Goal: Transaction & Acquisition: Download file/media

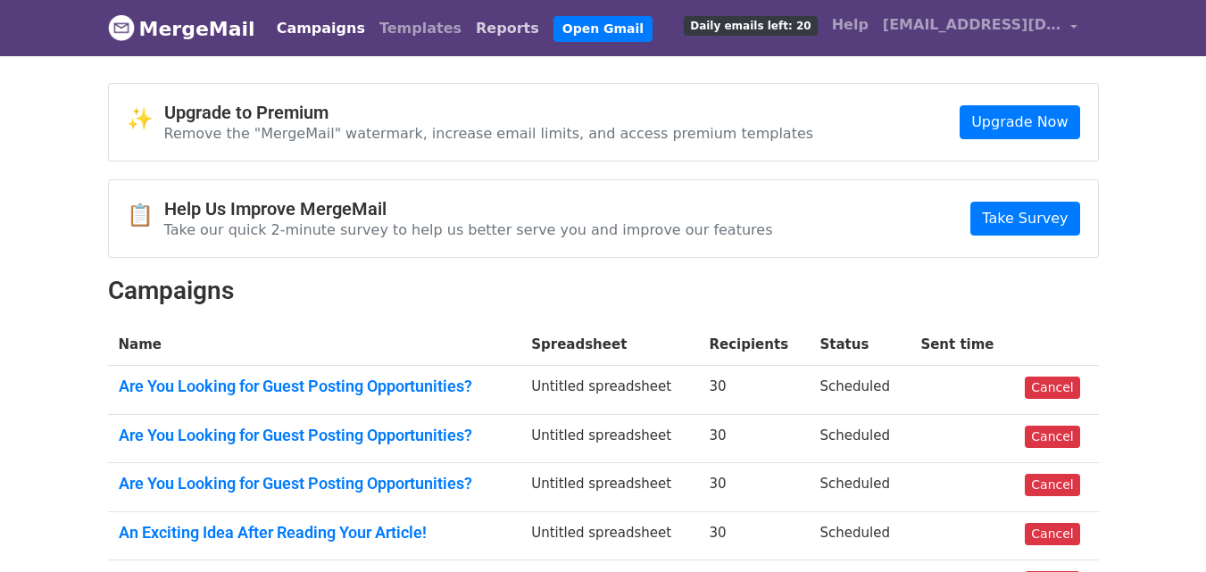
click at [469, 20] on link "Reports" at bounding box center [508, 29] width 78 height 36
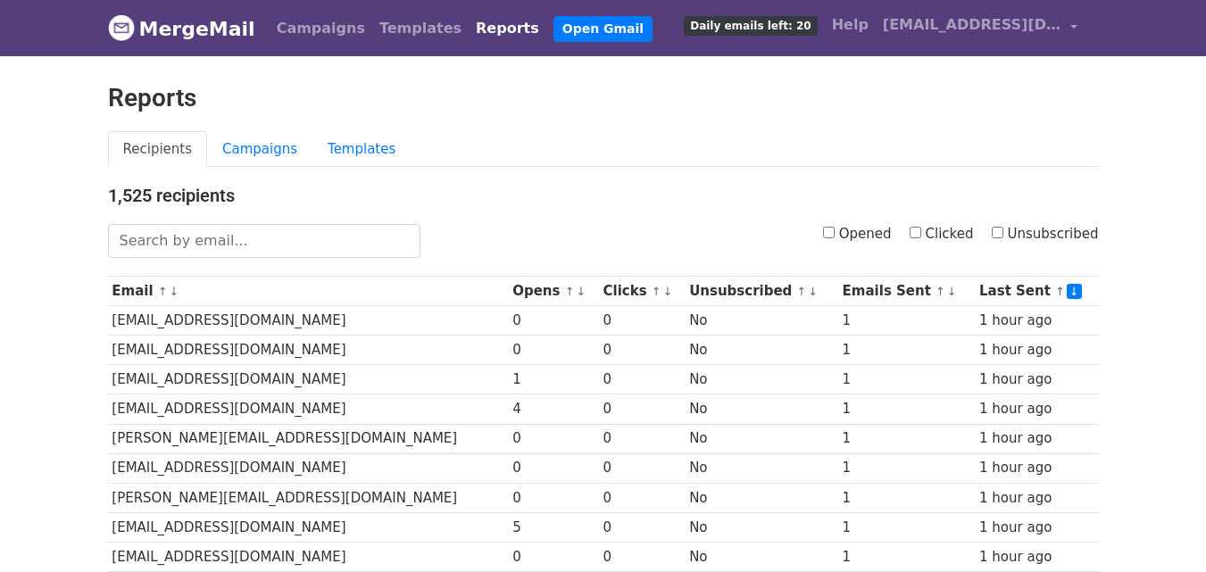
click at [469, 29] on link "Reports" at bounding box center [508, 29] width 78 height 36
click at [921, 233] on input "Clicked" at bounding box center [916, 233] width 12 height 12
checkbox input "true"
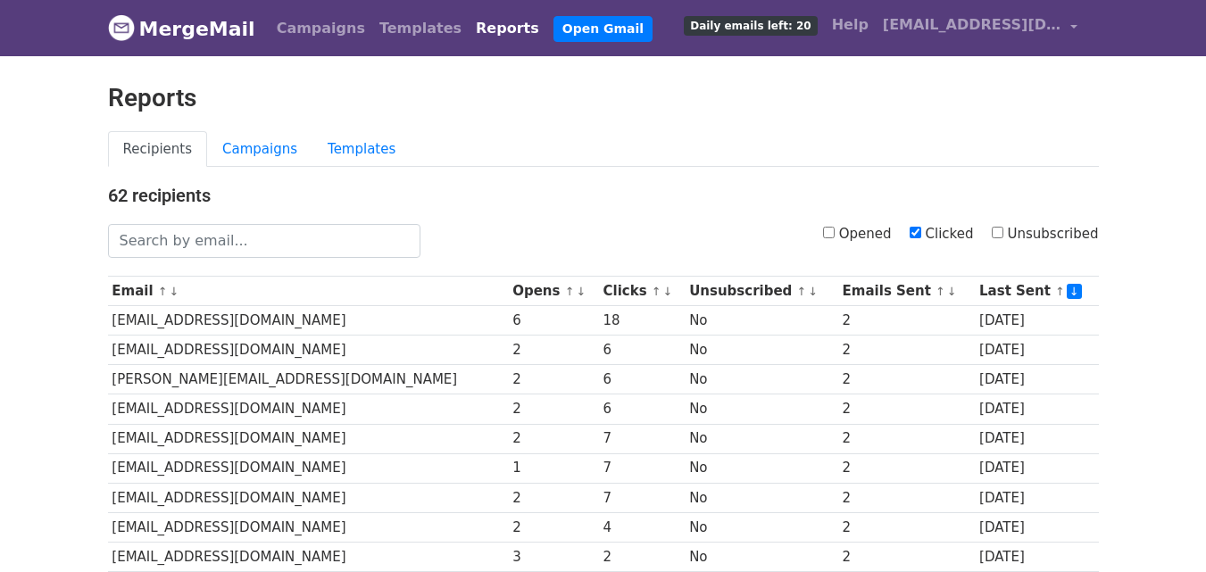
scroll to position [882, 0]
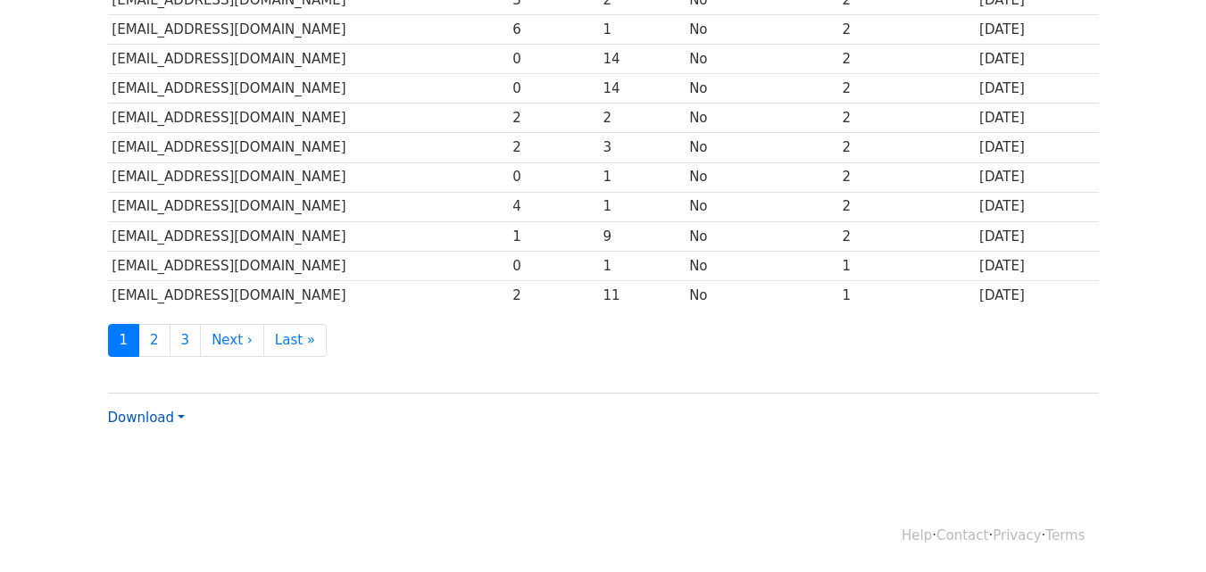
click at [146, 414] on link "Download" at bounding box center [146, 418] width 77 height 16
click at [148, 443] on link "CSV" at bounding box center [179, 451] width 141 height 29
